Goal: Task Accomplishment & Management: Complete application form

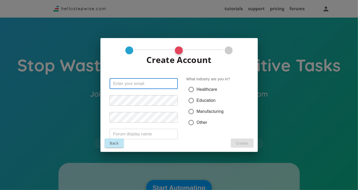
click at [140, 84] on input "text" at bounding box center [144, 83] width 68 height 10
paste input "[EMAIL_ADDRESS][DOMAIN_NAME]"
type input "[EMAIL_ADDRESS][DOMAIN_NAME]"
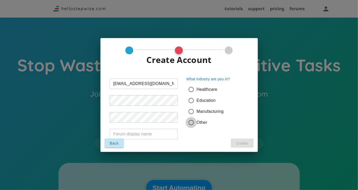
click at [189, 122] on input "Other" at bounding box center [191, 122] width 11 height 11
radio input "true"
click at [139, 135] on input "text" at bounding box center [144, 134] width 68 height 10
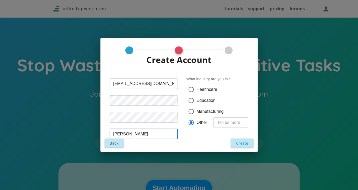
type input "[PERSON_NAME]"
click at [243, 143] on button "Create" at bounding box center [242, 143] width 23 height 9
click at [228, 124] on input "text" at bounding box center [231, 122] width 35 height 10
type input "e"
